Goal: Find specific page/section: Find specific page/section

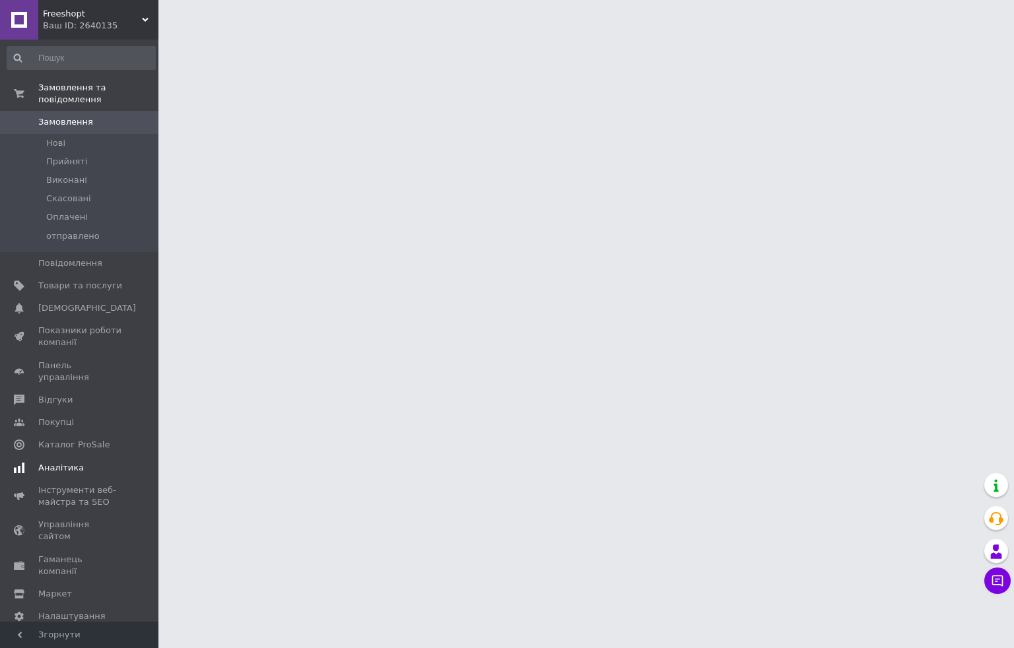
click at [97, 462] on span "Аналітика" at bounding box center [80, 468] width 84 height 12
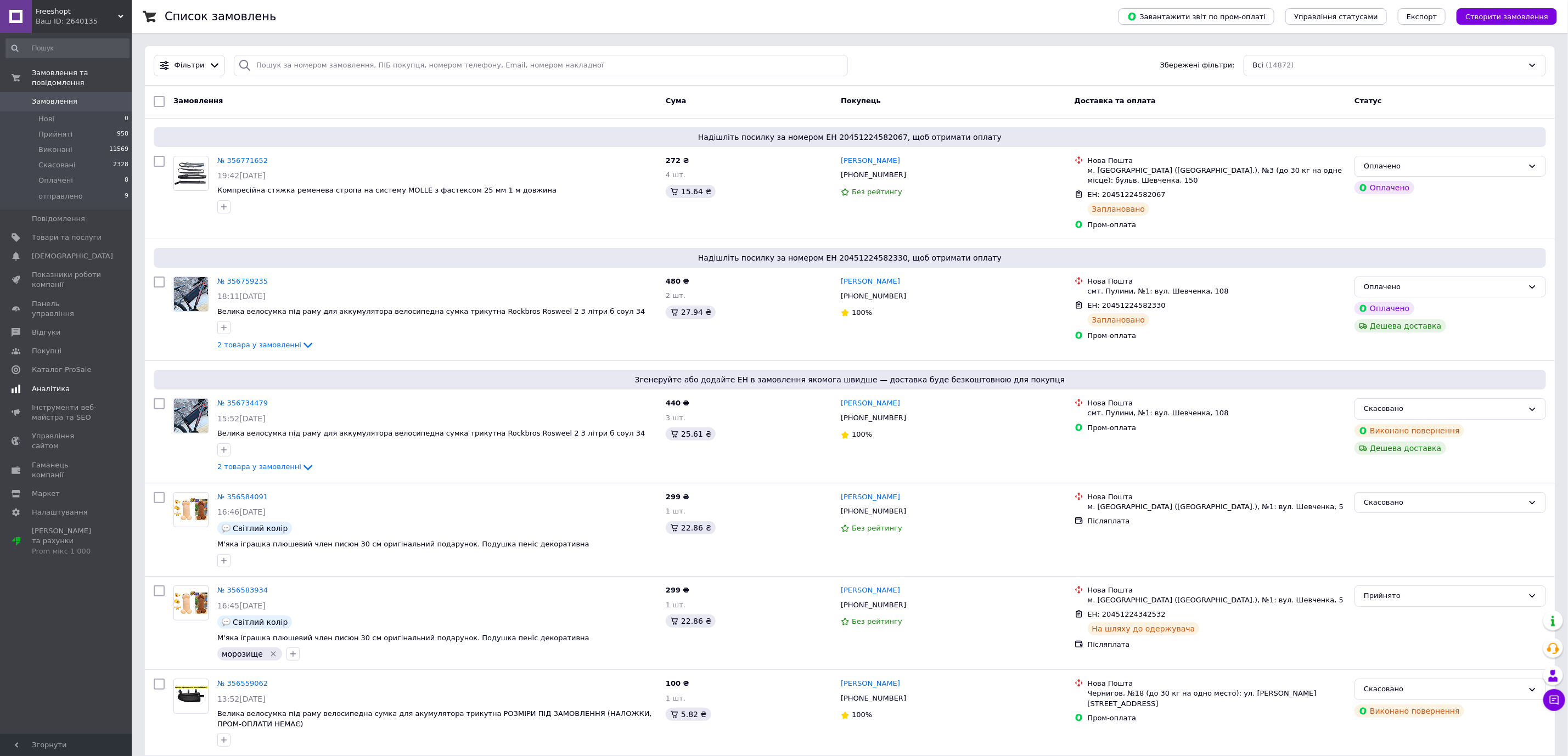
click at [56, 384] on span "Аналітика" at bounding box center [51, 389] width 38 height 10
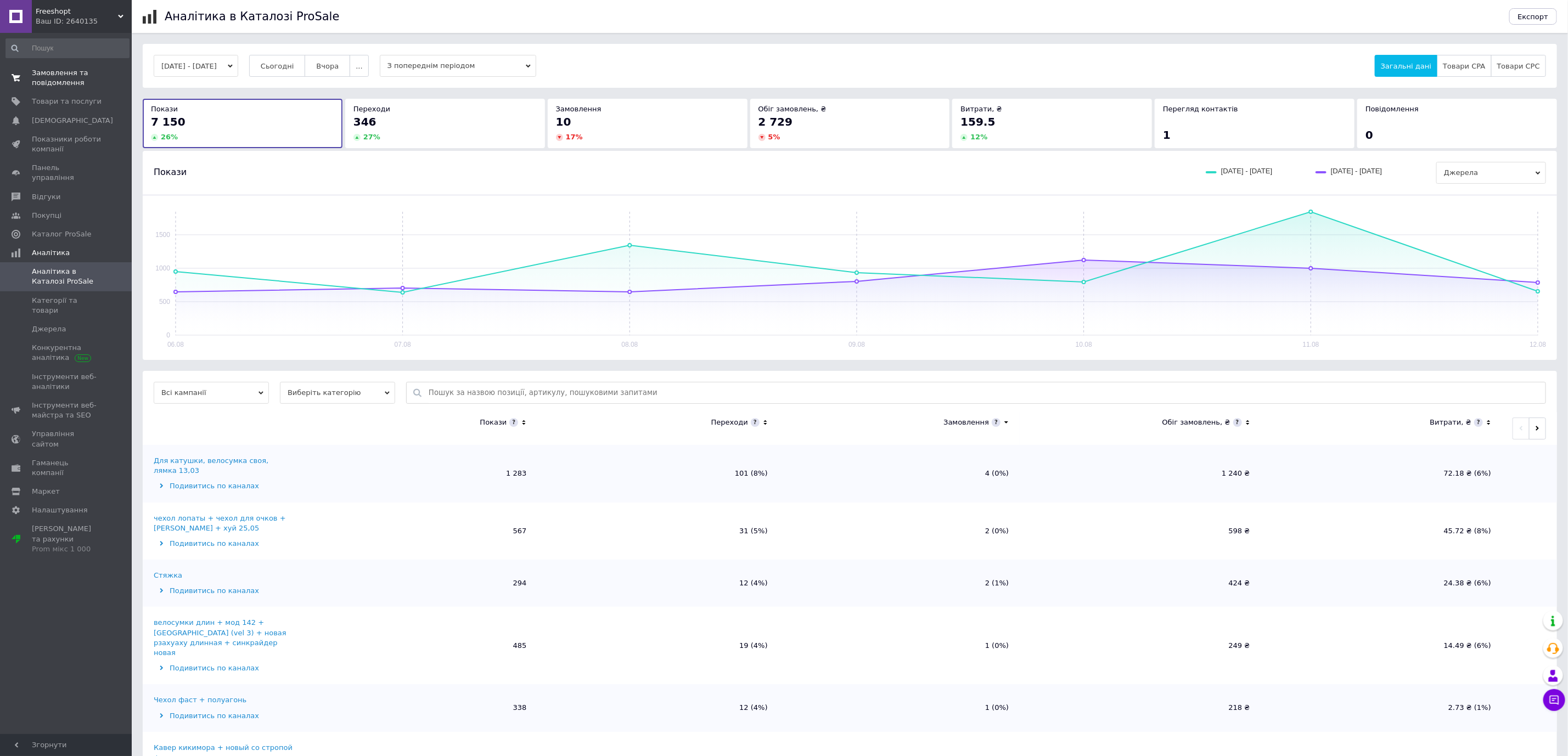
click at [62, 76] on span "Замовлення та повідомлення" at bounding box center [67, 78] width 70 height 20
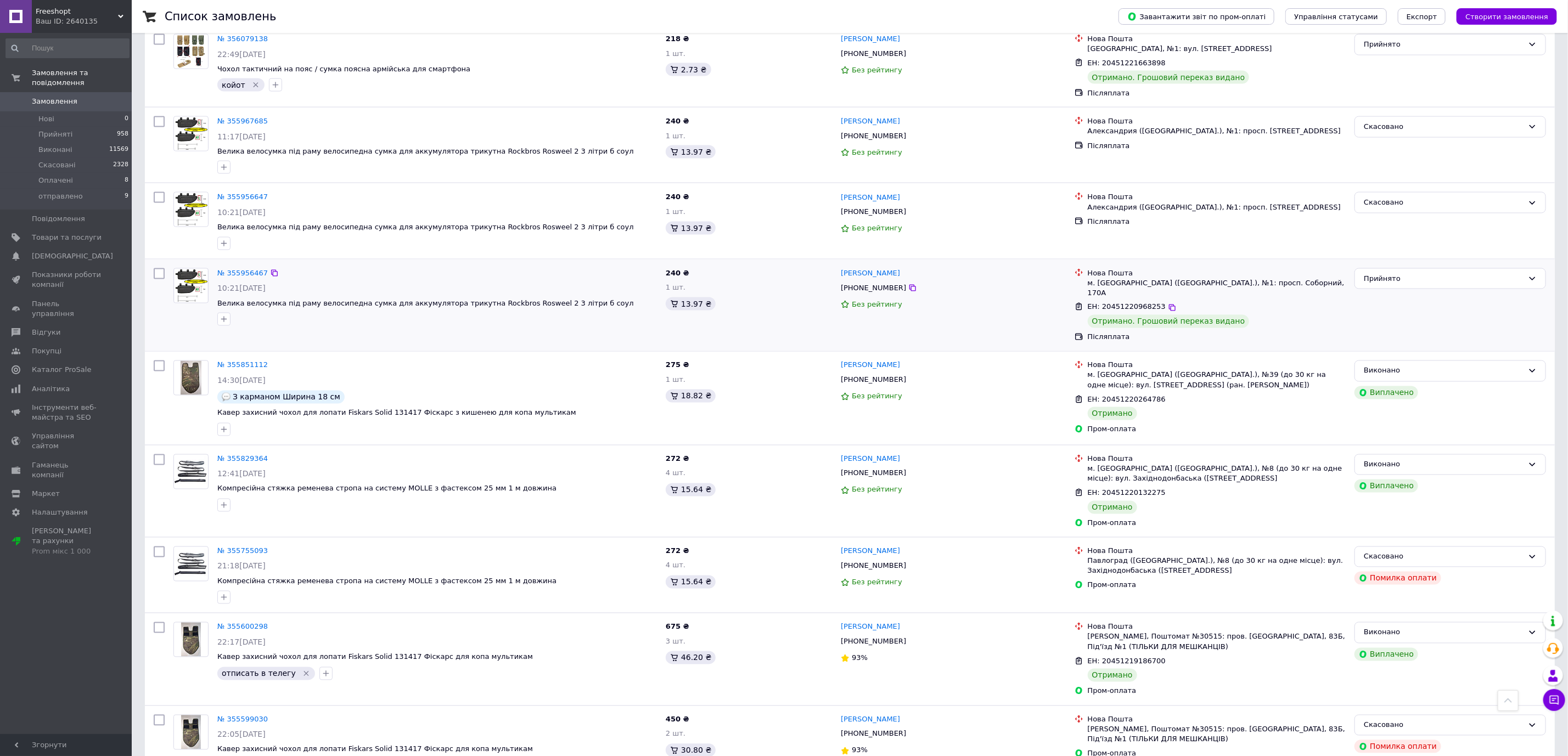
scroll to position [1317, 0]
